Goal: Information Seeking & Learning: Learn about a topic

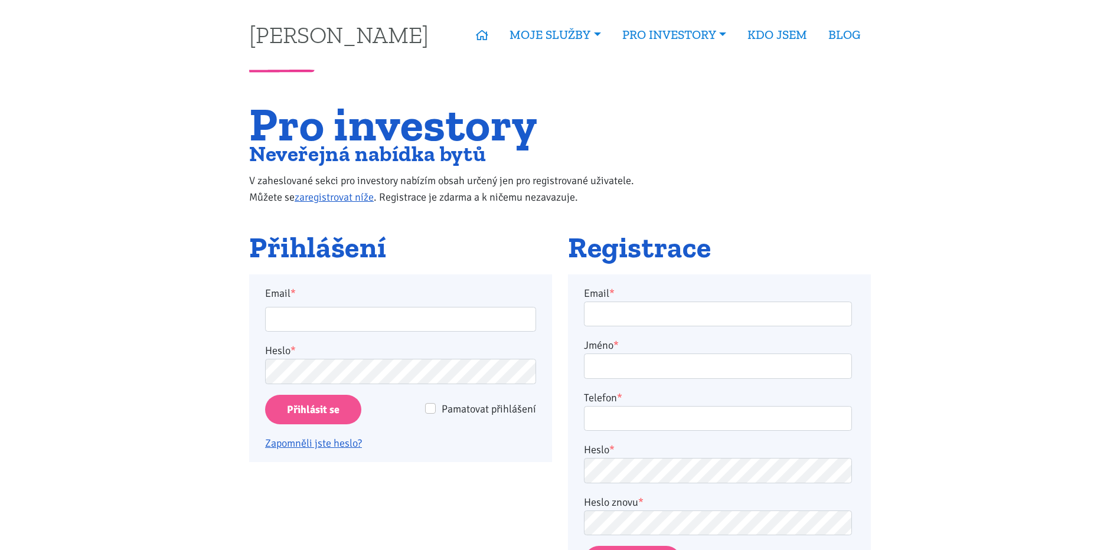
type input "jarek.palka@post.cz"
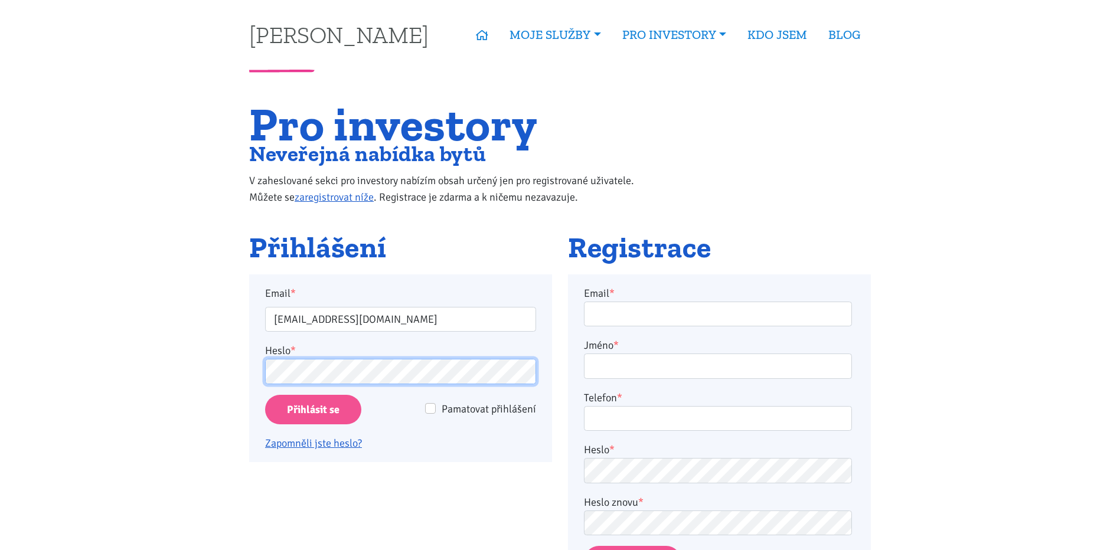
click at [265, 395] on input "Přihlásit se" at bounding box center [313, 410] width 96 height 30
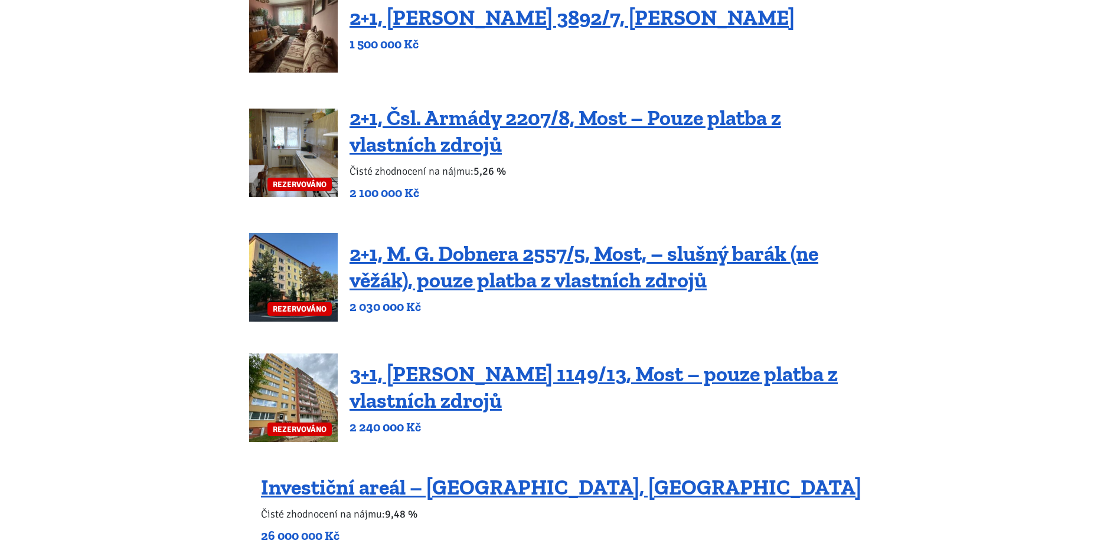
scroll to position [295, 0]
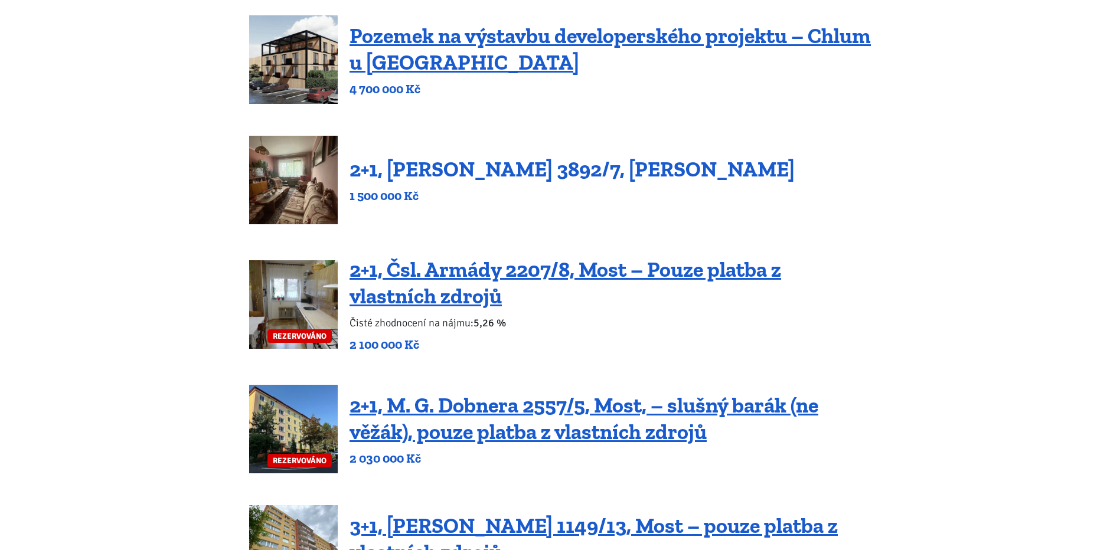
click at [403, 162] on link "2+1, Beethovenova 3892/7, Chomutov" at bounding box center [572, 169] width 445 height 25
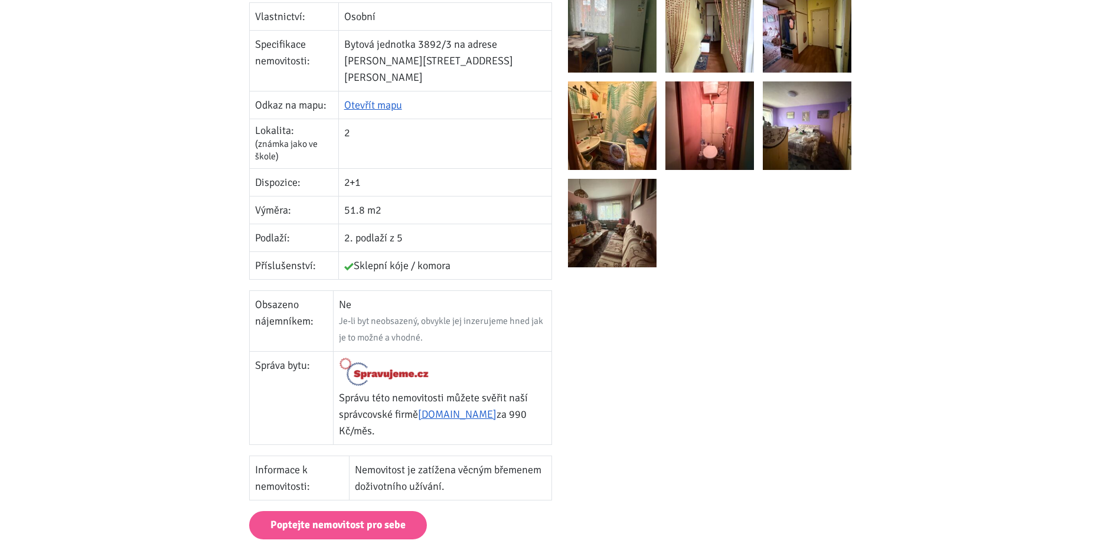
scroll to position [532, 0]
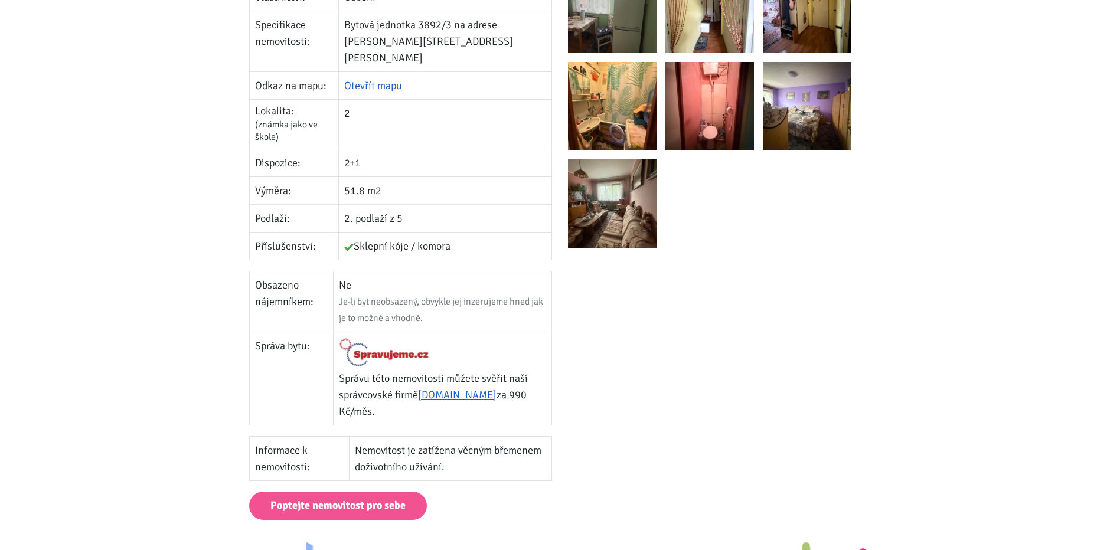
scroll to position [354, 0]
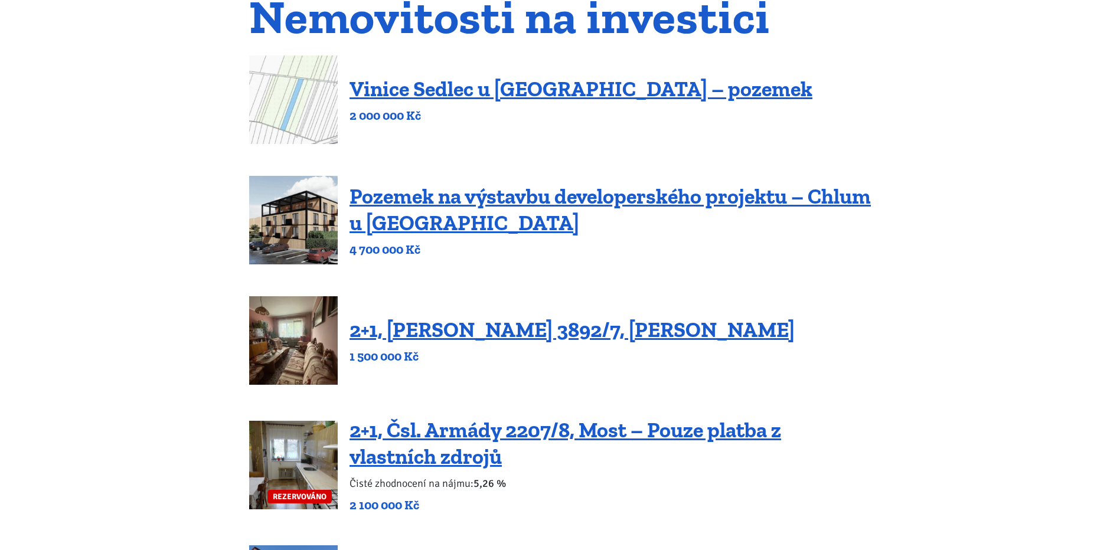
scroll to position [118, 0]
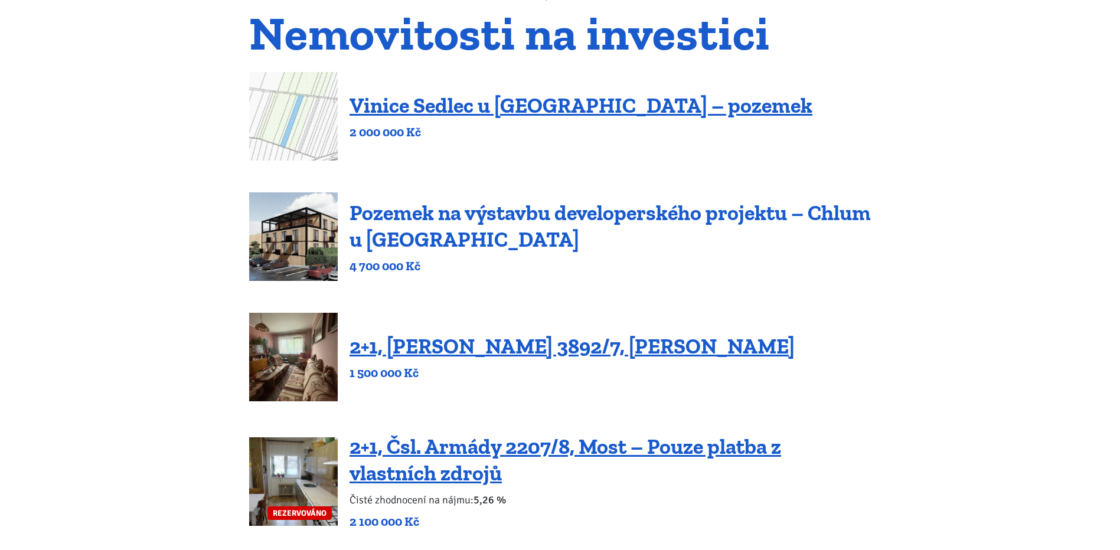
click at [550, 212] on link "Pozemek na výstavbu developerského projektu – Chlum u Třeboně" at bounding box center [611, 226] width 522 height 52
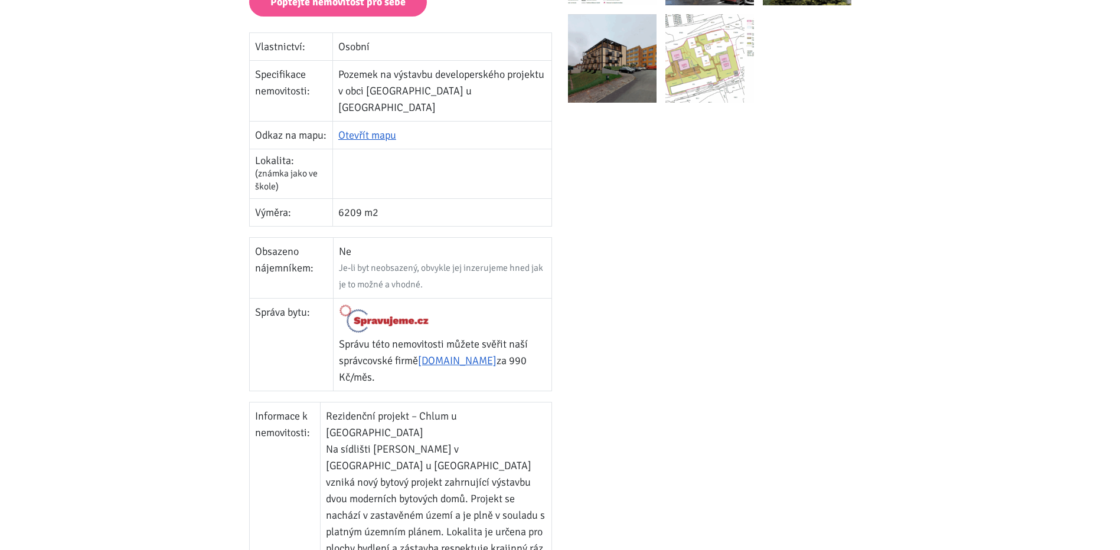
scroll to position [709, 0]
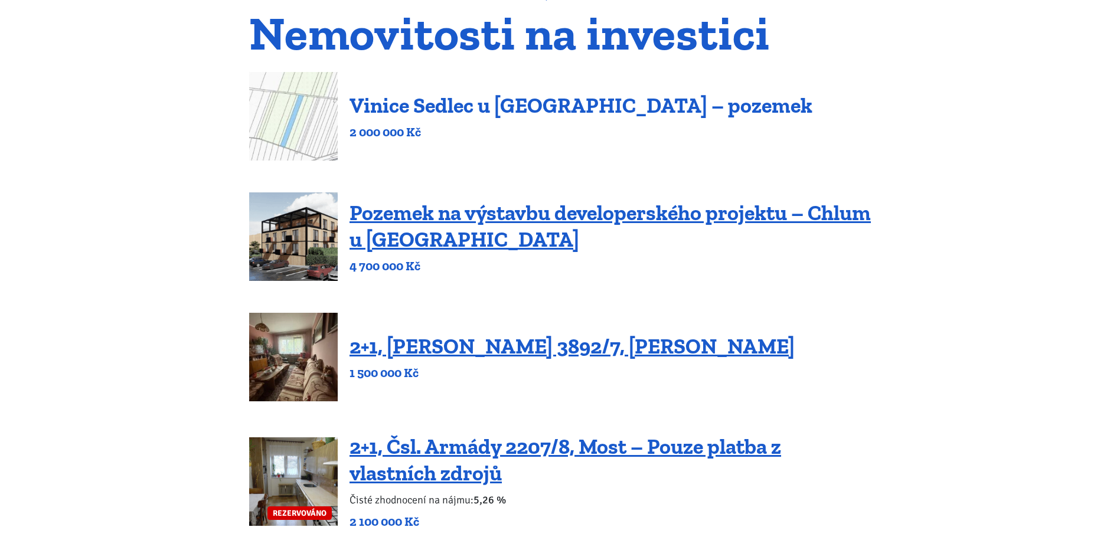
click at [470, 107] on link "Vinice Sedlec u [GEOGRAPHIC_DATA] – pozemek" at bounding box center [581, 105] width 463 height 25
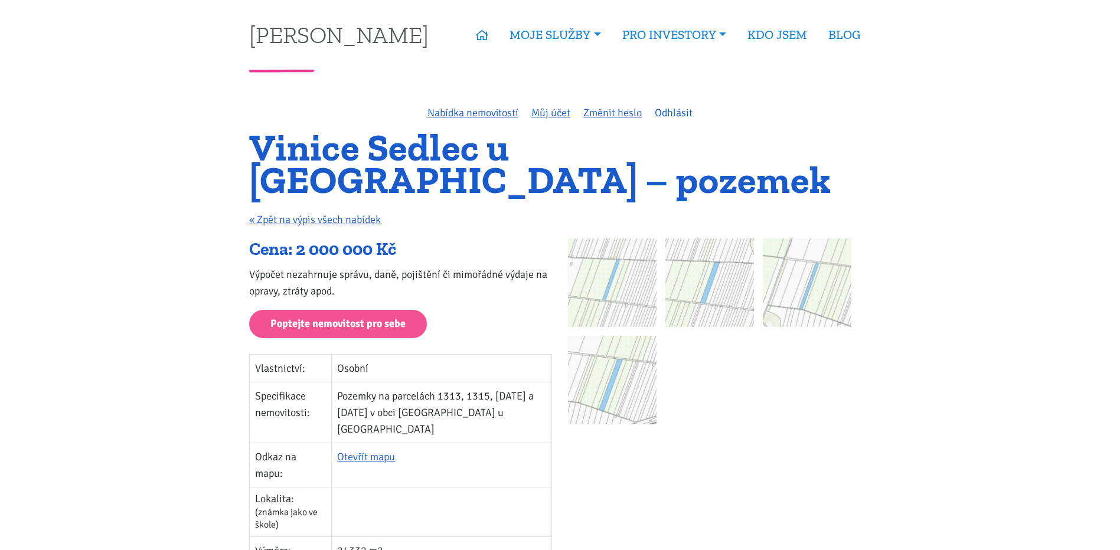
click at [674, 108] on link "Odhlásit" at bounding box center [674, 112] width 38 height 13
